Goal: Contribute content: Add original content to the website for others to see

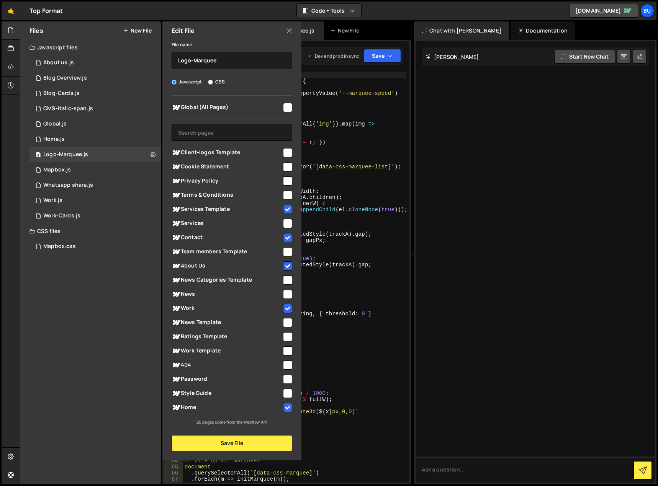
click at [96, 266] on div "Files New File Javascript files 1 About us.js 0 2 Blog Overview.js 0 3 Blog-Car…" at bounding box center [90, 252] width 140 height 463
click at [527, 266] on div at bounding box center [534, 261] width 239 height 441
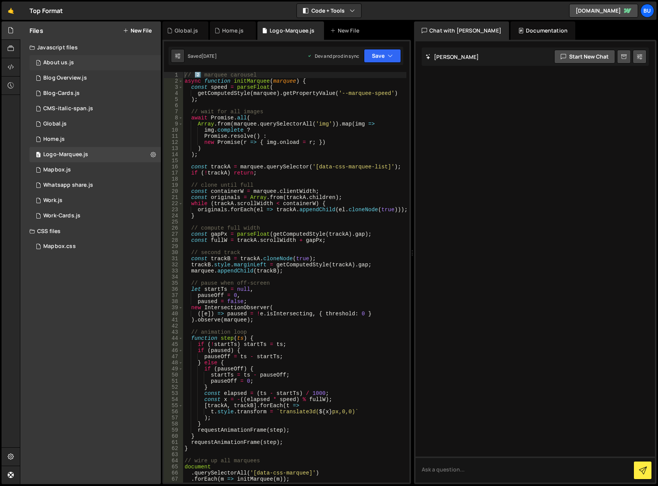
click at [104, 63] on div "1 About us.js 0" at bounding box center [94, 62] width 131 height 15
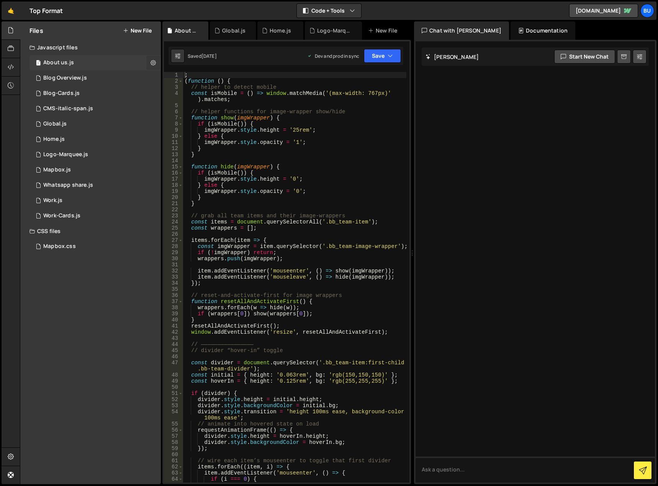
click at [154, 61] on icon at bounding box center [152, 62] width 5 height 7
type input "About us"
radio input "true"
checkbox input "true"
click at [197, 76] on button "Edit File Settings" at bounding box center [199, 78] width 75 height 15
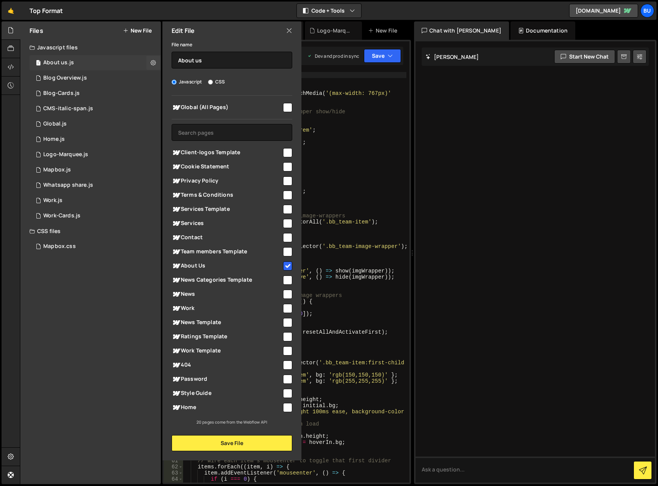
click at [119, 60] on div "1 About us.js 0" at bounding box center [94, 62] width 131 height 15
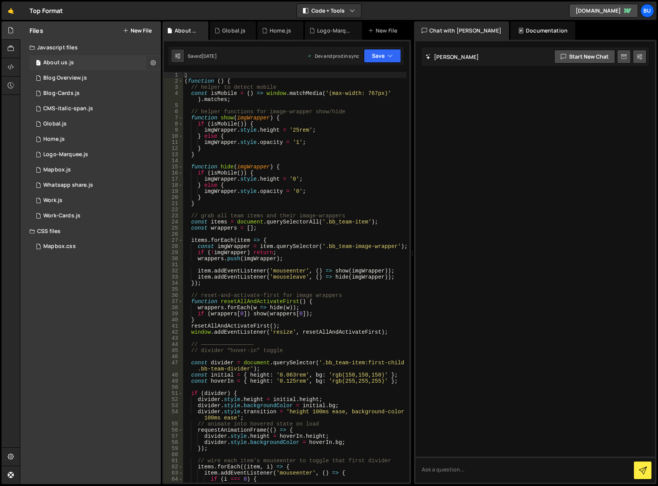
click at [153, 60] on icon at bounding box center [152, 62] width 5 height 7
click at [184, 62] on button "Copy share link" at bounding box center [199, 63] width 75 height 15
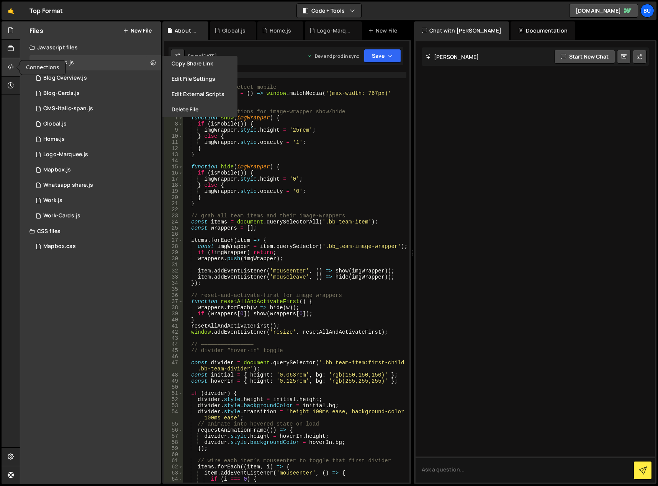
click at [12, 63] on icon at bounding box center [11, 67] width 6 height 8
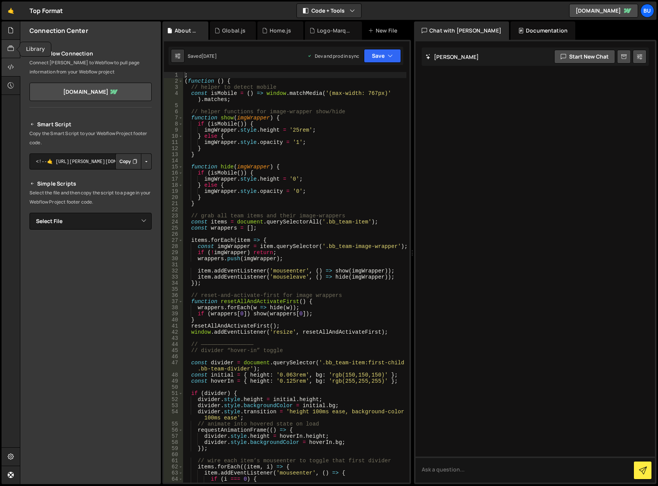
click at [12, 47] on icon at bounding box center [11, 48] width 6 height 8
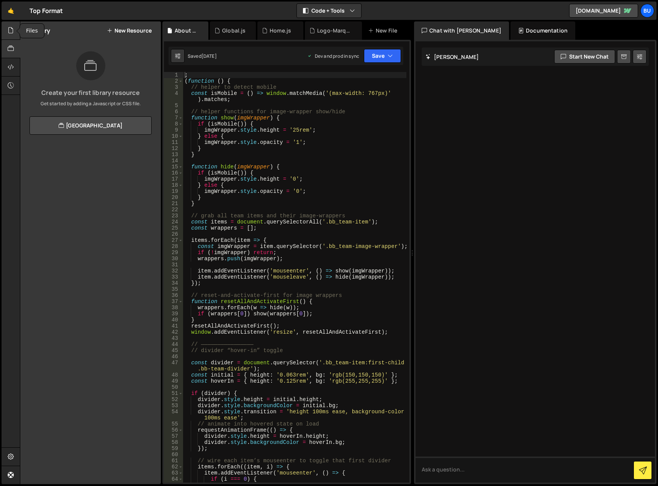
click at [12, 29] on icon at bounding box center [11, 30] width 6 height 8
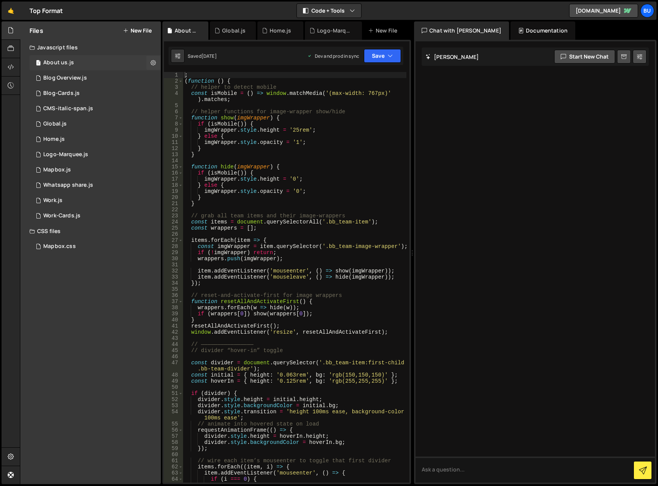
click at [79, 64] on div "1 About us.js 0" at bounding box center [94, 62] width 131 height 15
click at [152, 59] on icon at bounding box center [152, 62] width 5 height 7
click at [100, 73] on div "2 Blog Overview.js 0" at bounding box center [94, 77] width 131 height 15
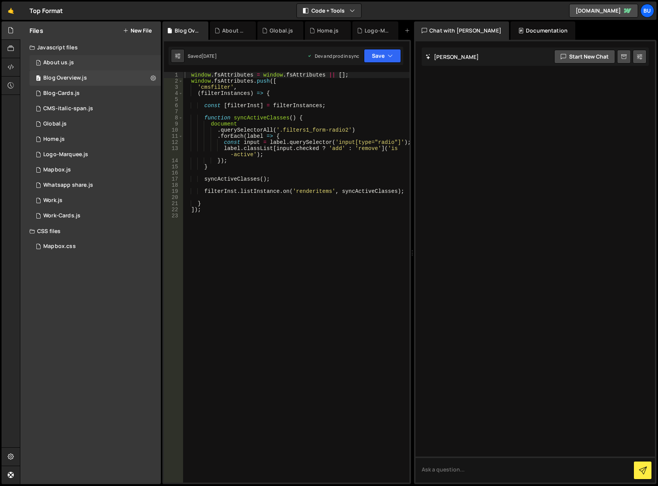
click at [119, 61] on div "1 About us.js 0" at bounding box center [94, 62] width 131 height 15
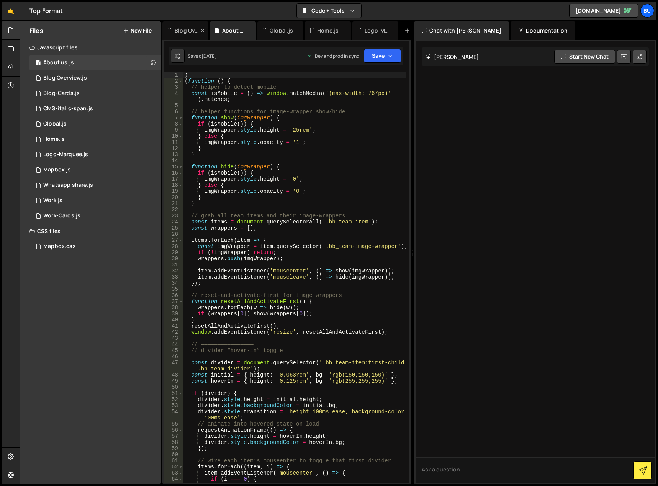
click at [204, 29] on icon at bounding box center [202, 31] width 5 height 8
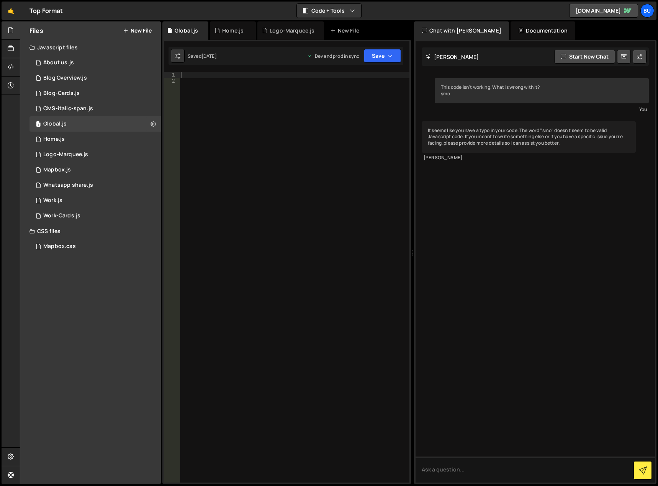
click at [0, 0] on icon at bounding box center [0, 0] width 0 height 0
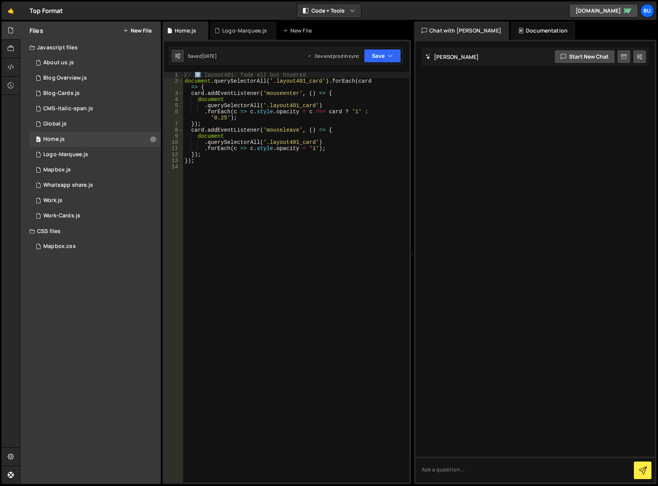
click at [0, 0] on icon at bounding box center [0, 0] width 0 height 0
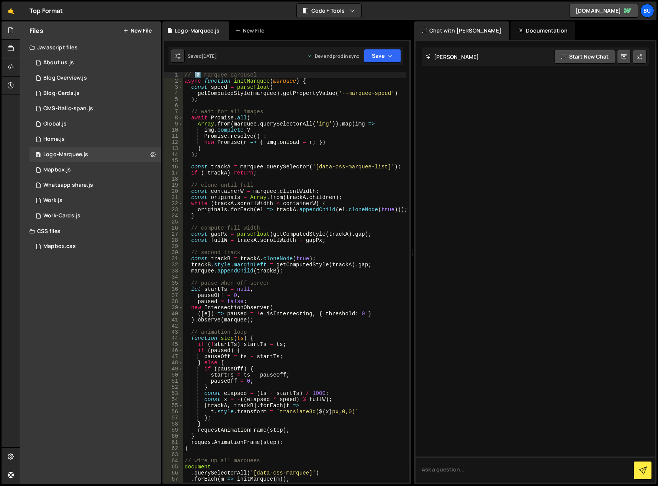
click at [204, 29] on div "Logo-Marquee.js" at bounding box center [197, 31] width 45 height 8
click at [222, 30] on icon at bounding box center [222, 31] width 5 height 8
